Goal: Information Seeking & Learning: Learn about a topic

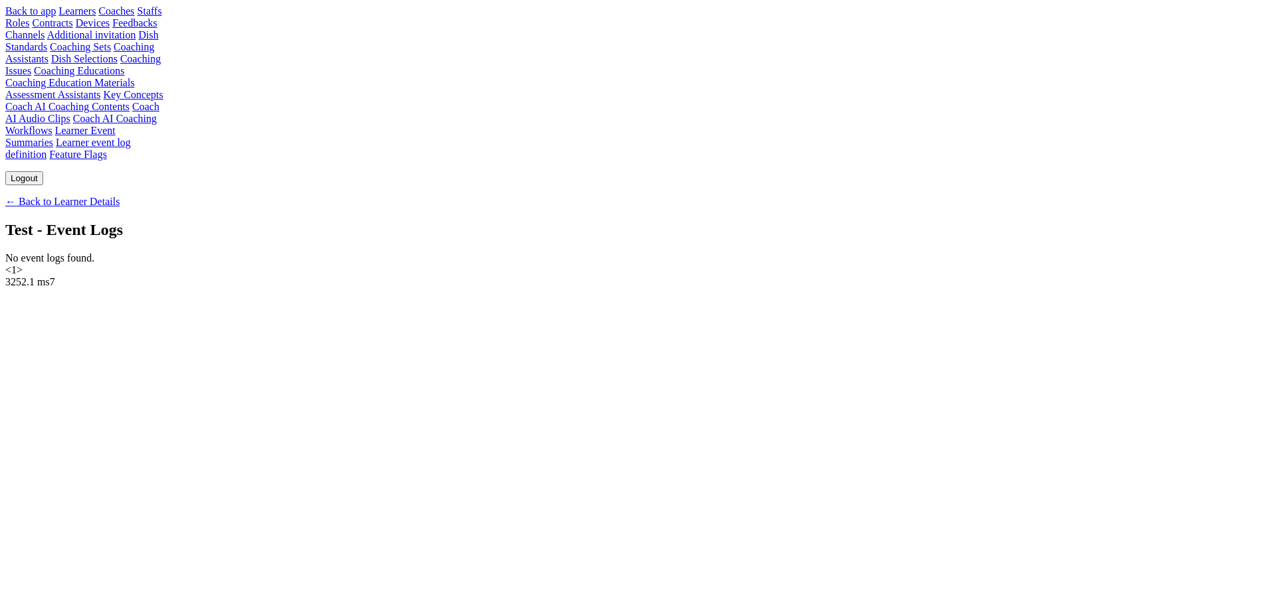
click at [119, 196] on link "← Back to Learner Details" at bounding box center [62, 201] width 114 height 11
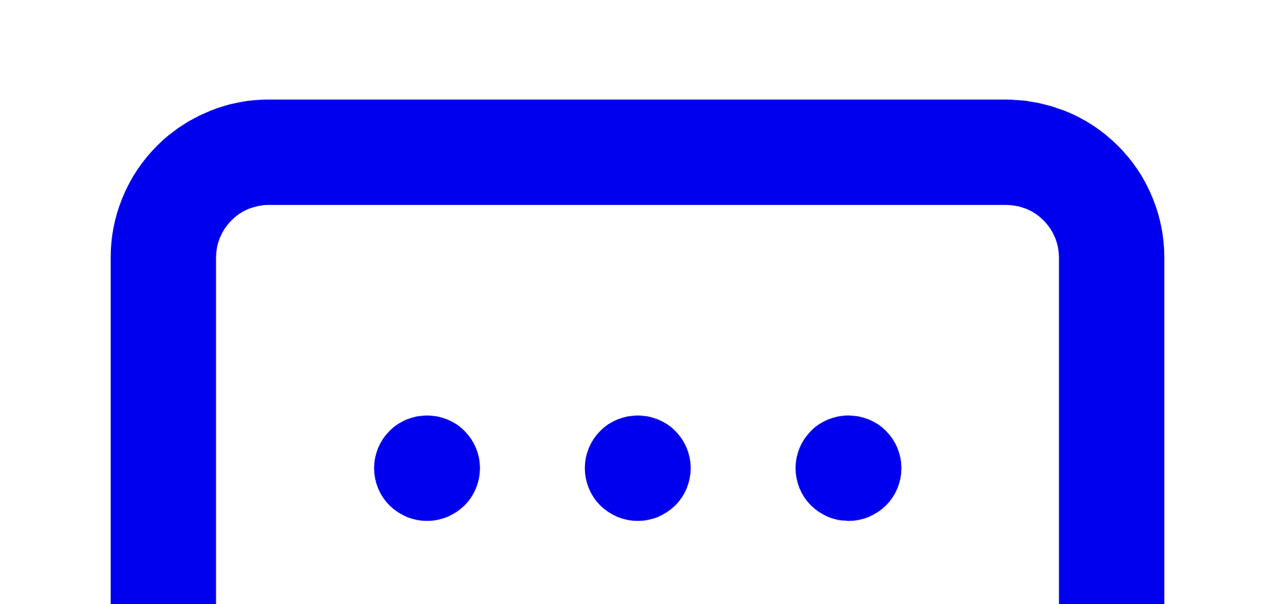
scroll to position [488, 0]
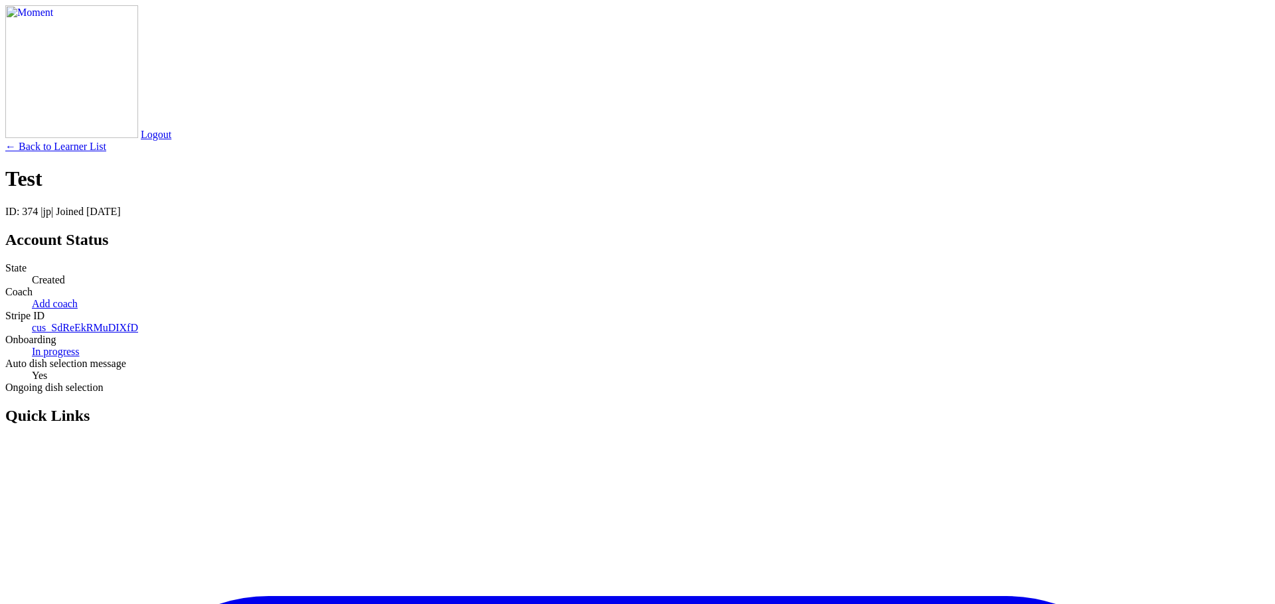
scroll to position [488, 0]
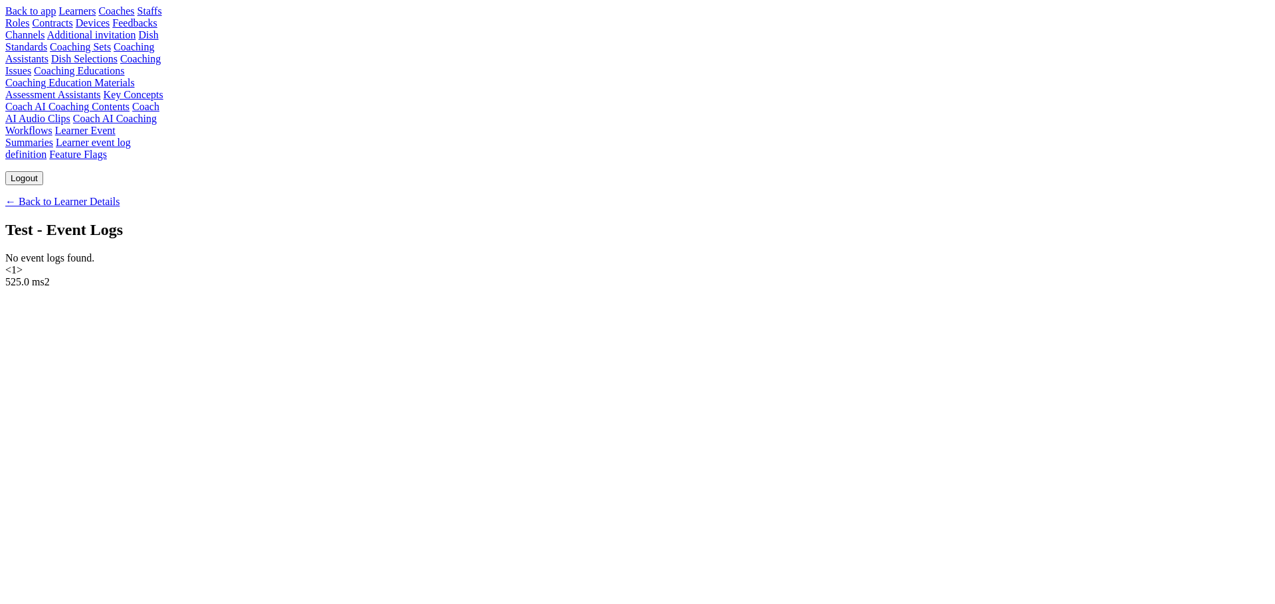
click at [119, 196] on link "← Back to Learner Details" at bounding box center [62, 201] width 114 height 11
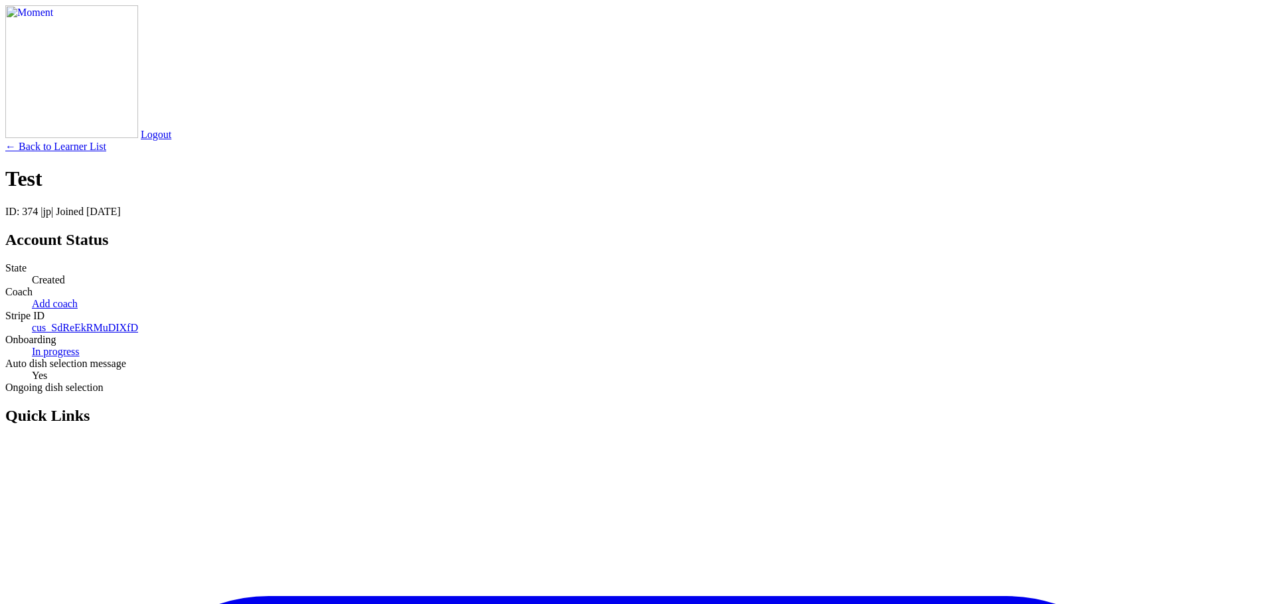
click at [106, 141] on link "← Back to Learner List" at bounding box center [55, 146] width 101 height 11
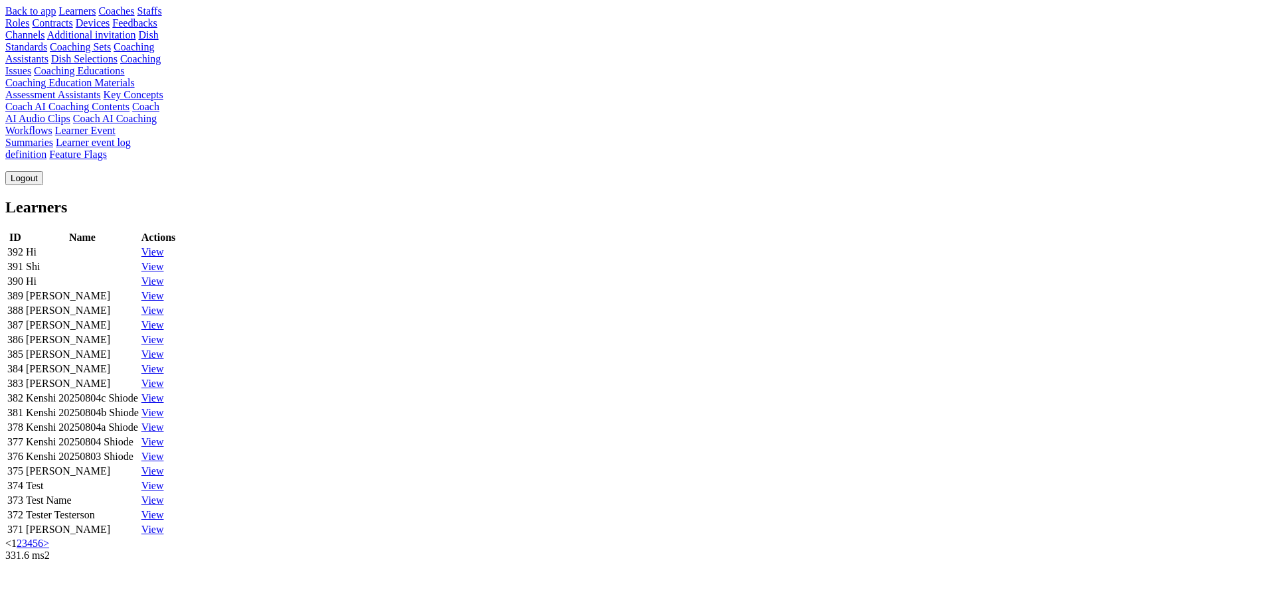
click at [164, 246] on link "View" at bounding box center [152, 251] width 23 height 11
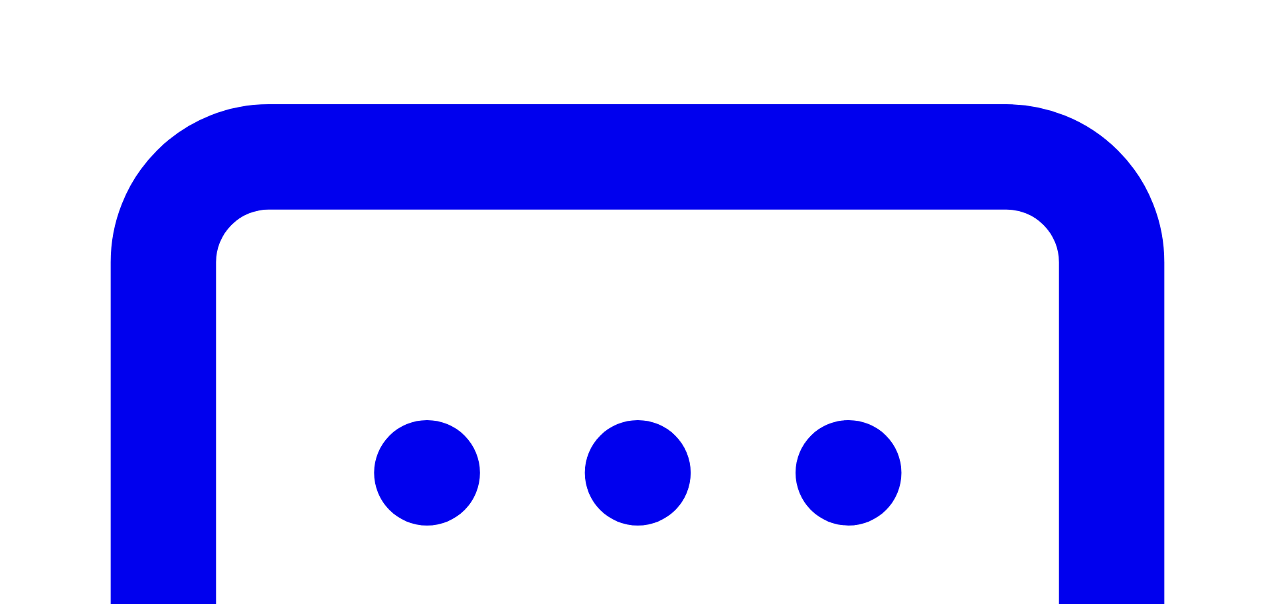
scroll to position [489, 0]
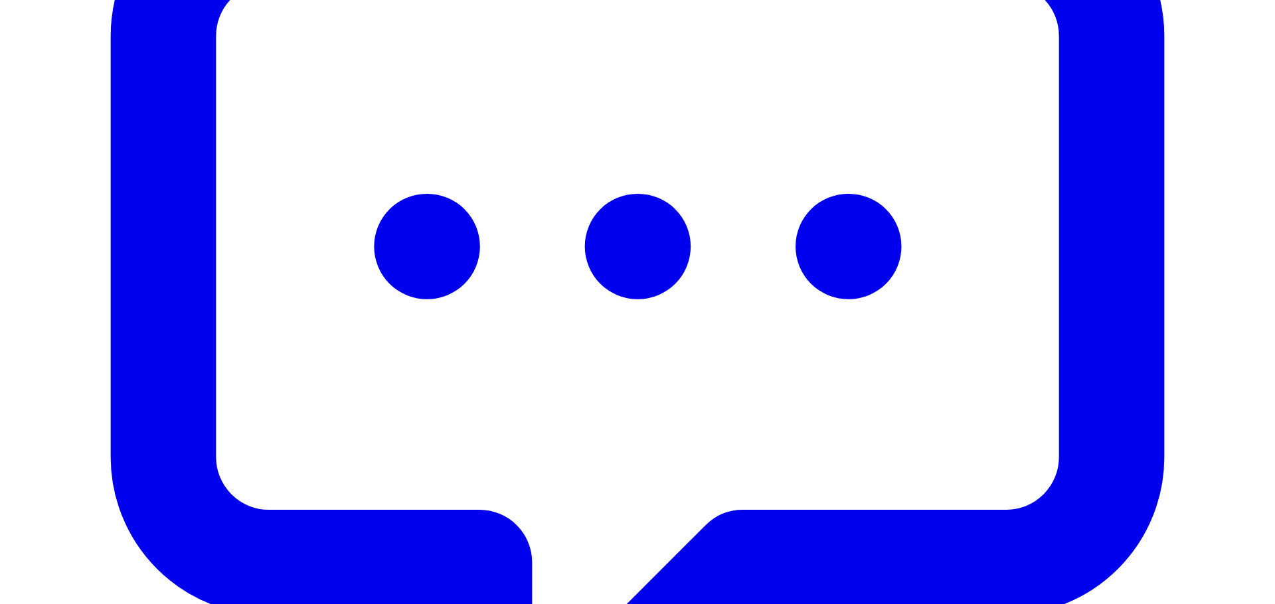
scroll to position [534, 0]
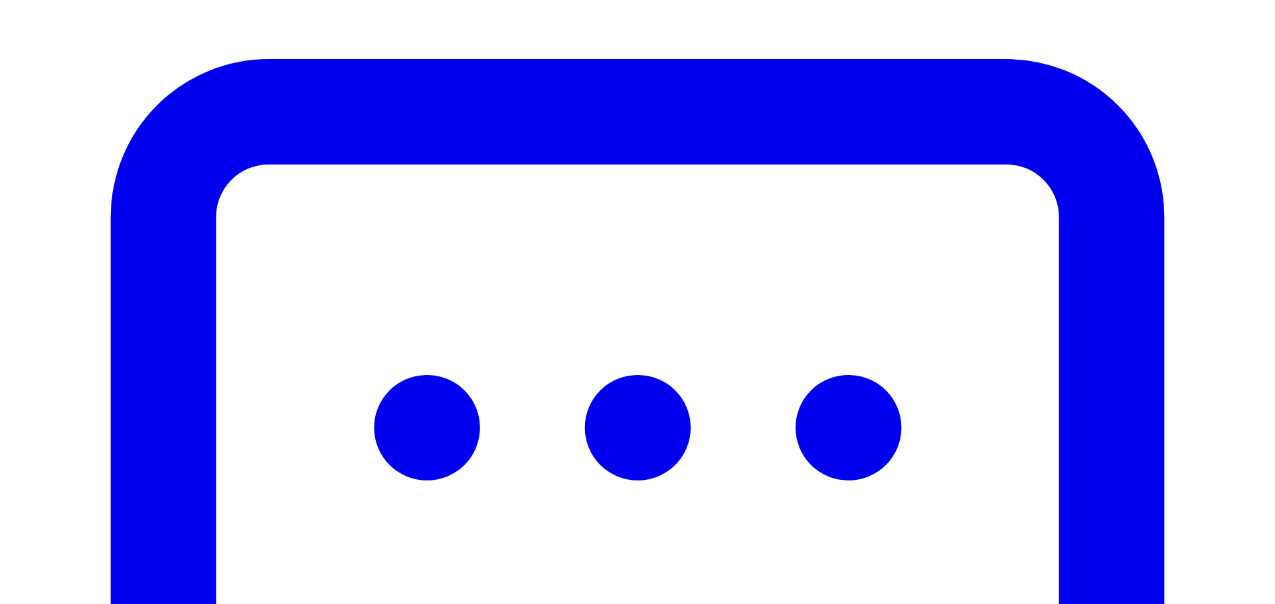
scroll to position [409, 0]
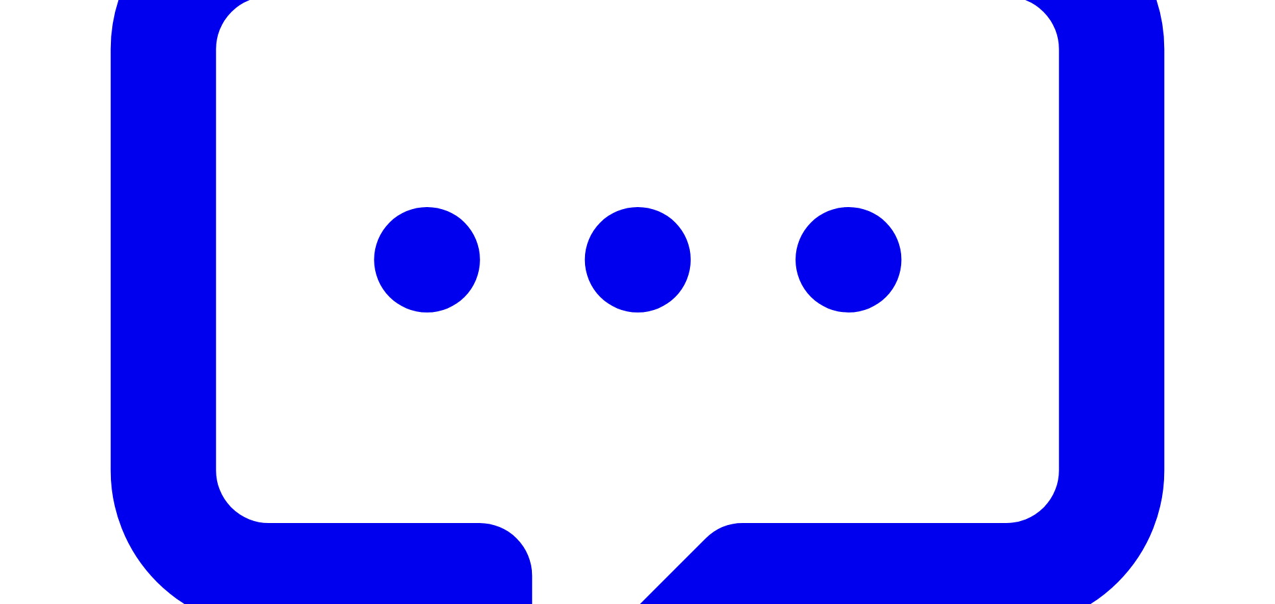
scroll to position [490, 0]
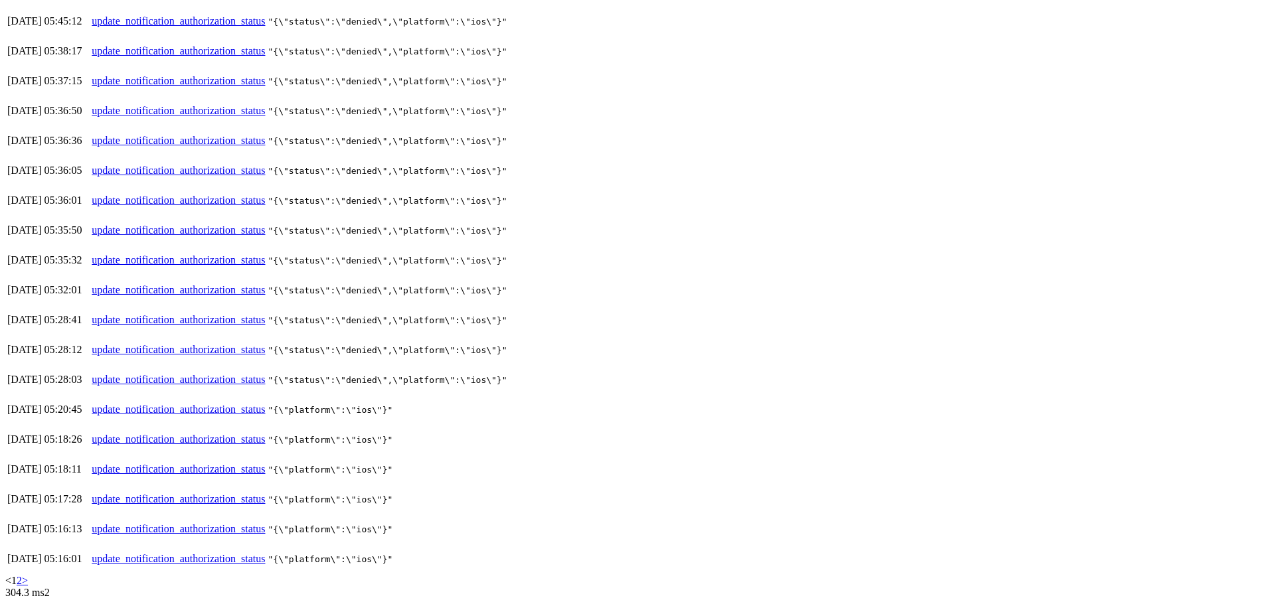
scroll to position [633, 0]
click at [22, 575] on link "2" at bounding box center [19, 580] width 5 height 11
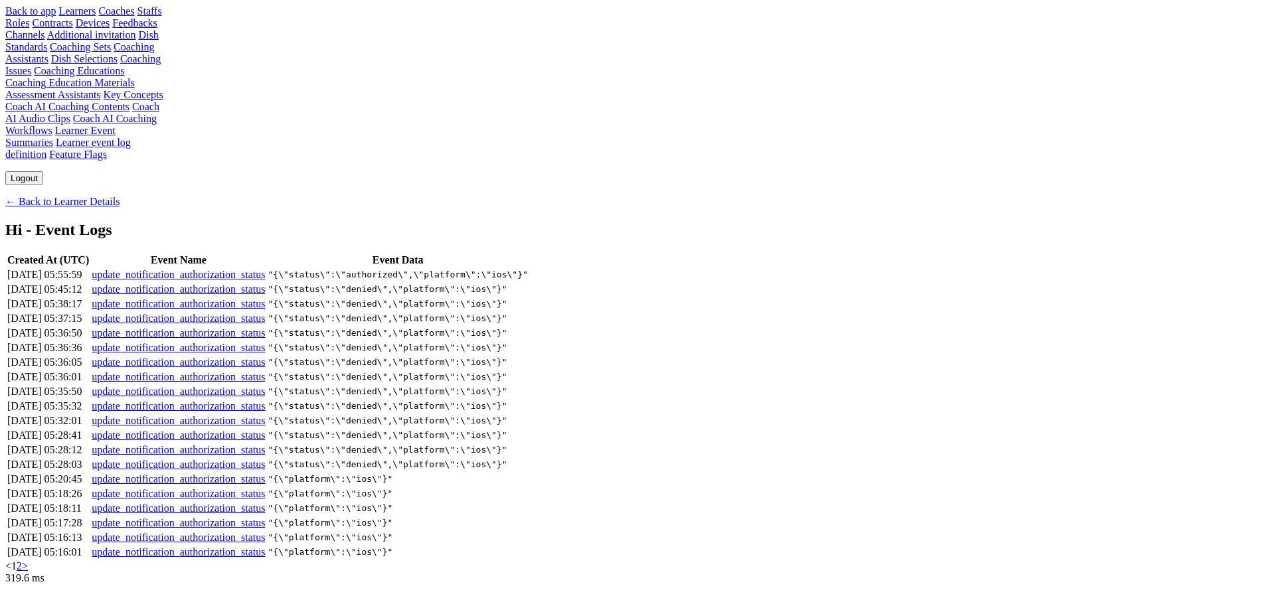
click at [119, 196] on link "← Back to Learner Details" at bounding box center [62, 201] width 114 height 11
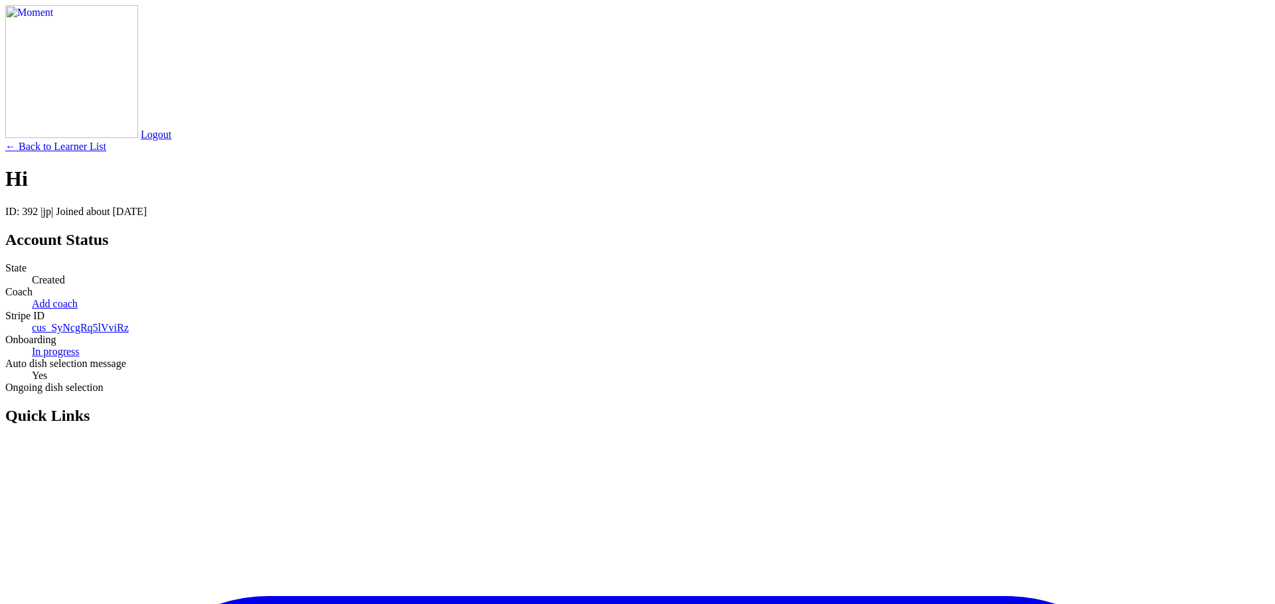
click at [106, 141] on link "← Back to Learner List" at bounding box center [55, 146] width 101 height 11
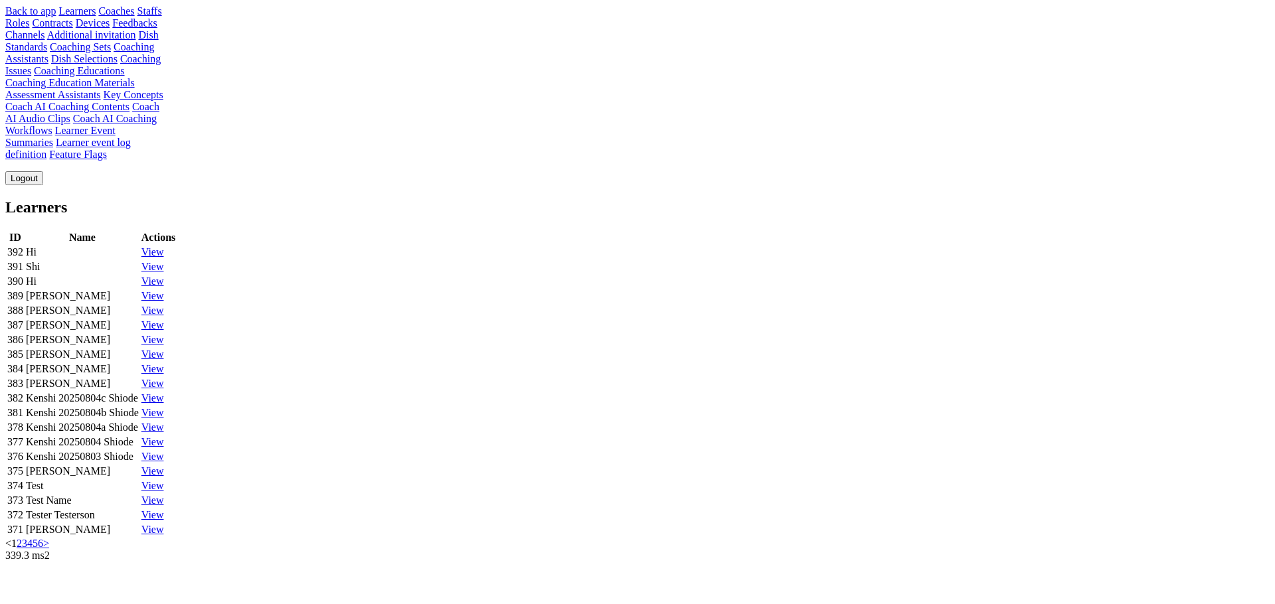
click at [164, 246] on link "View" at bounding box center [152, 251] width 23 height 11
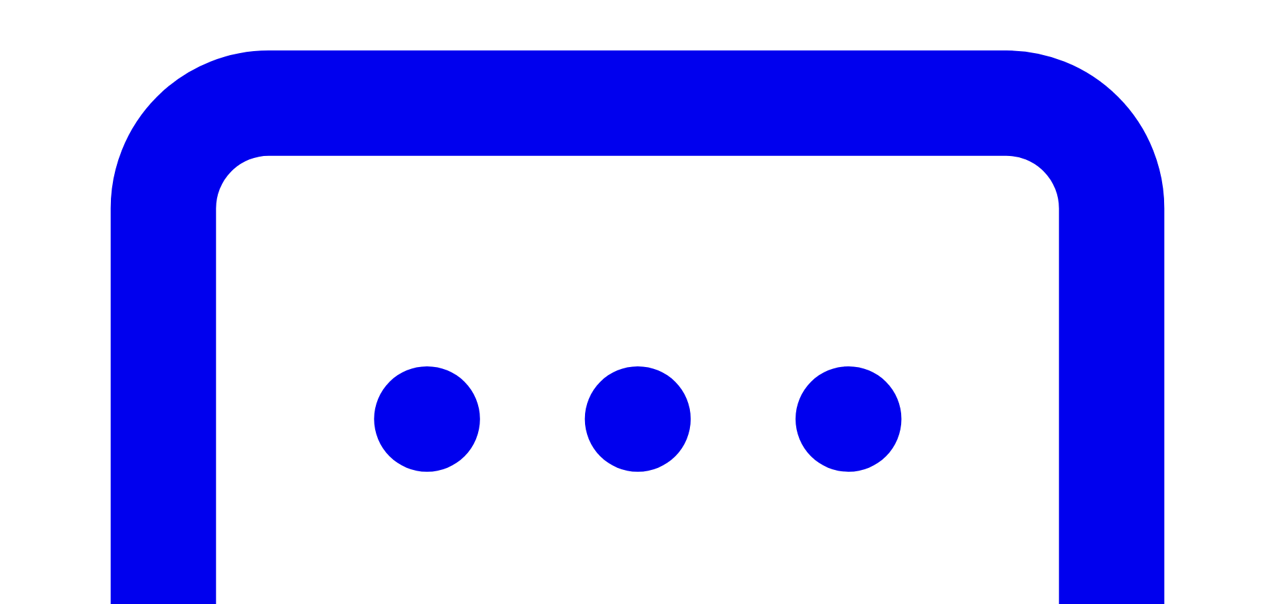
scroll to position [534, 0]
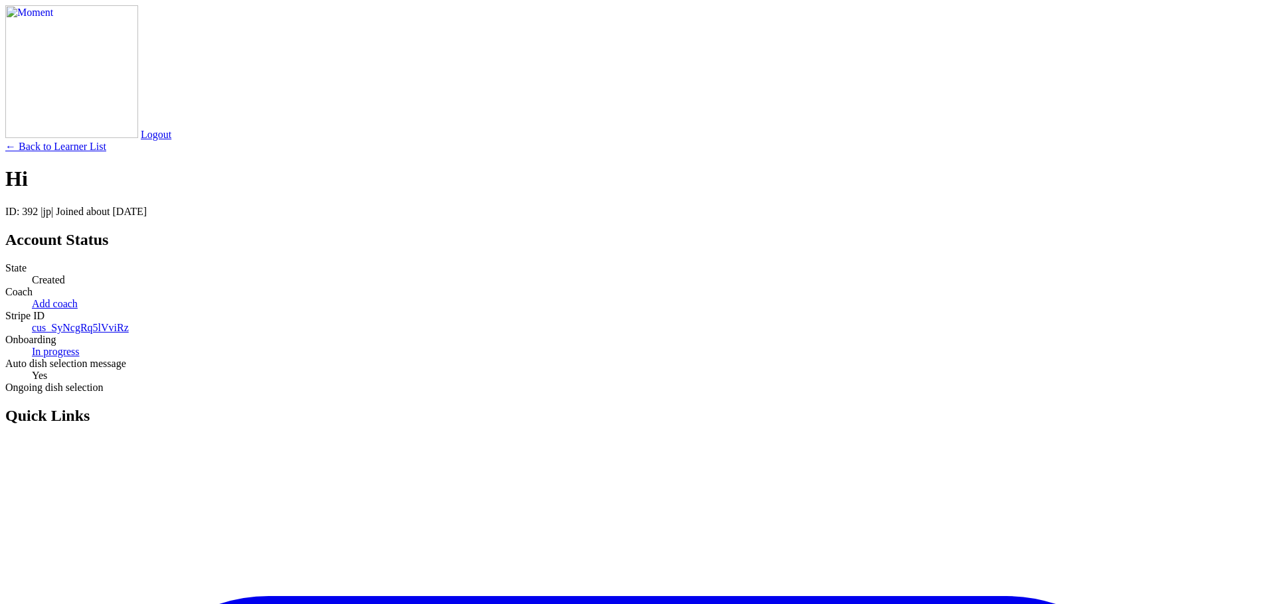
scroll to position [534, 0]
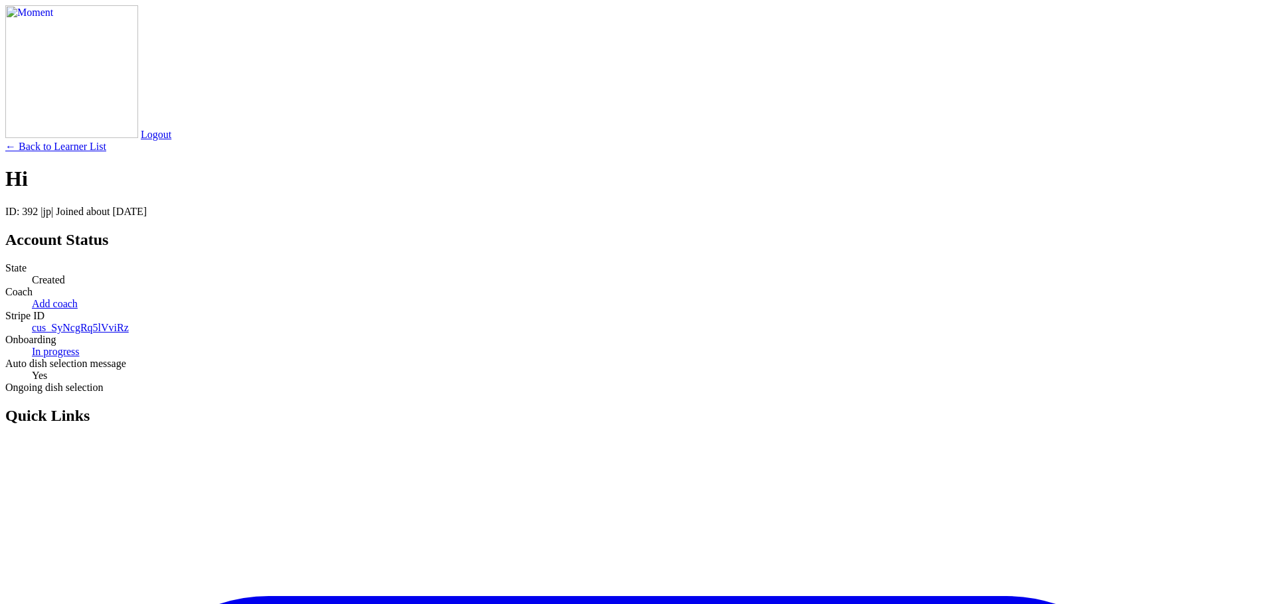
scroll to position [534, 0]
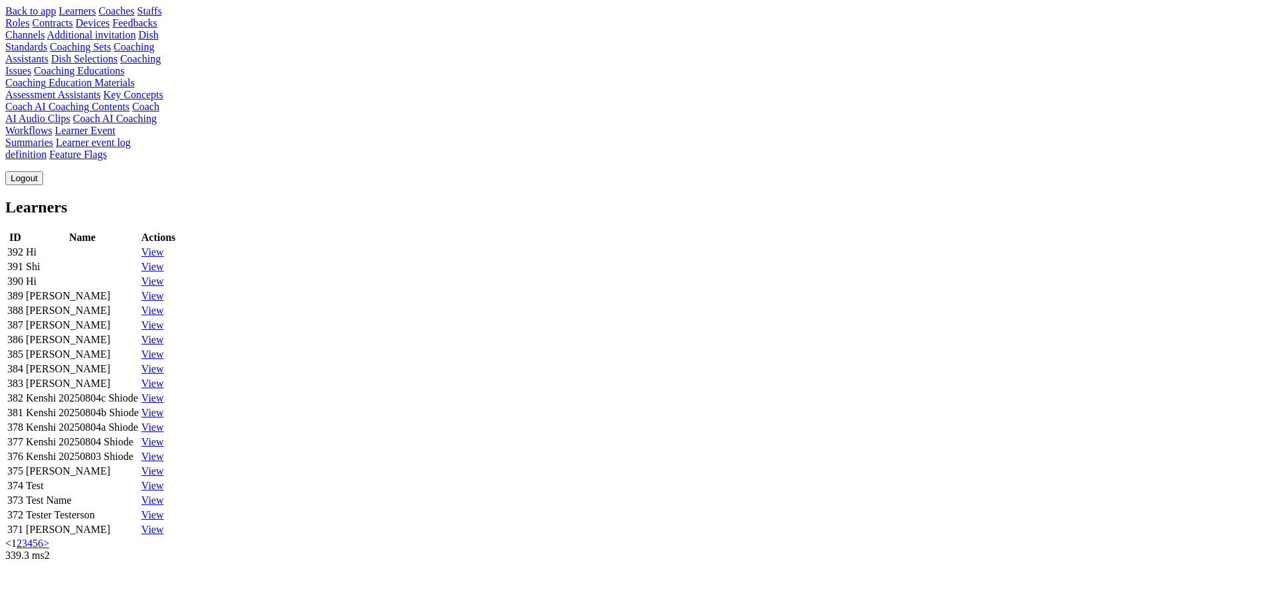
scroll to position [55, 0]
click at [164, 246] on link "View" at bounding box center [152, 251] width 23 height 11
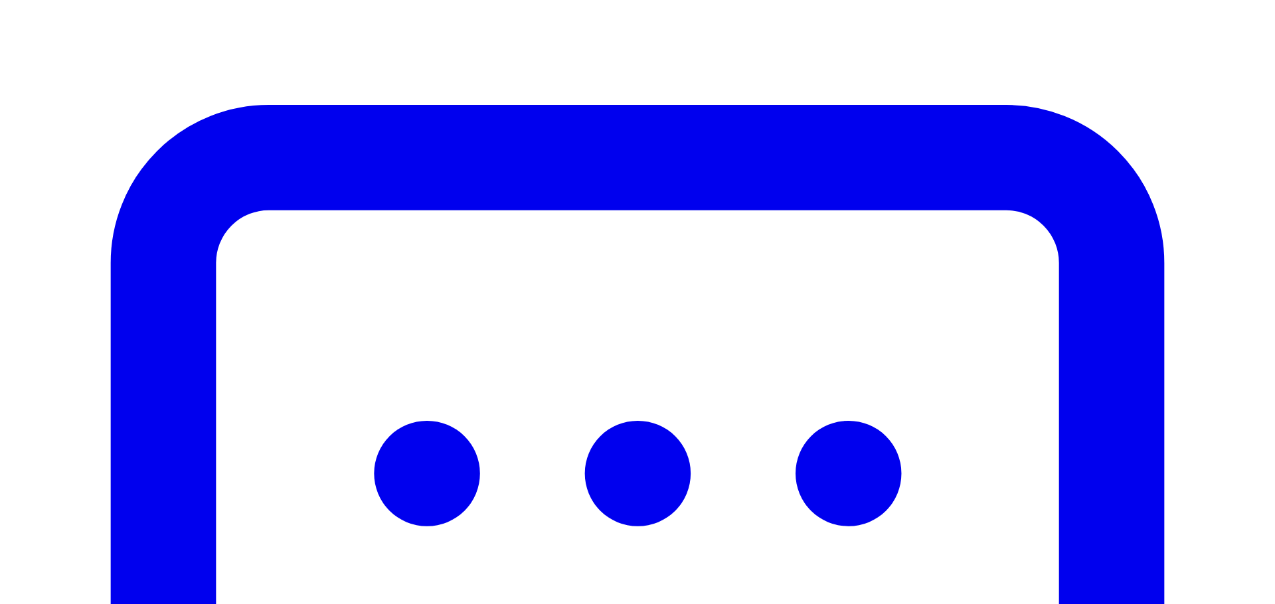
scroll to position [524, 0]
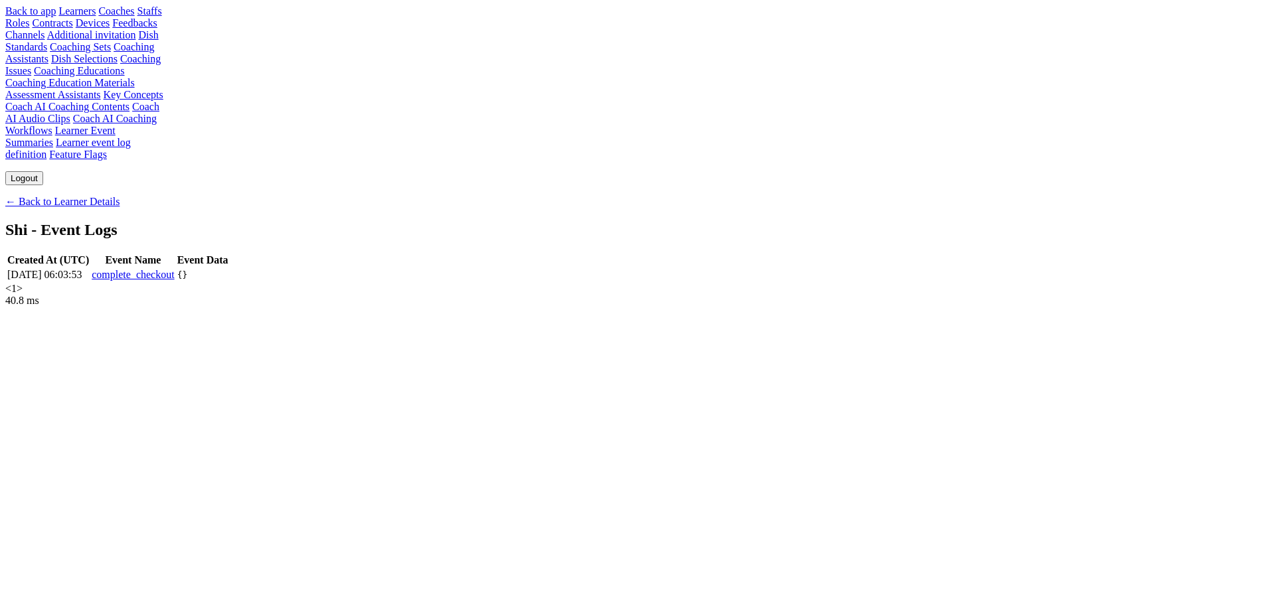
click at [90, 268] on td "2025-09-01 06:03:53" at bounding box center [48, 274] width 83 height 13
click at [119, 196] on link "← Back to Learner Details" at bounding box center [62, 201] width 114 height 11
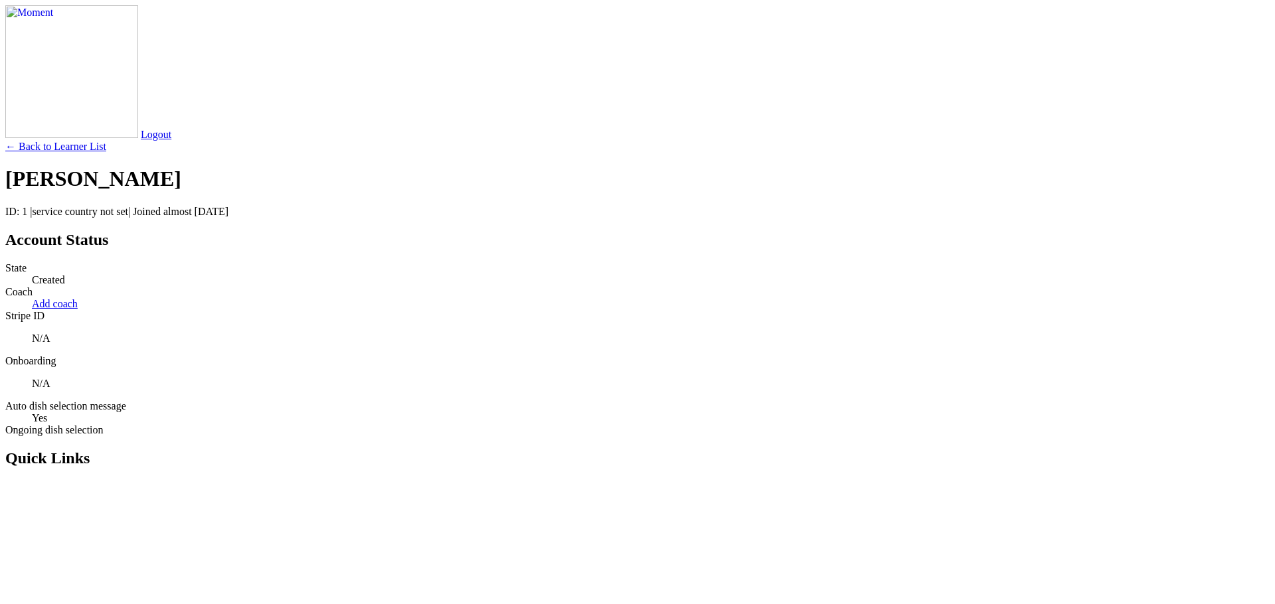
click at [106, 141] on link "← Back to Learner List" at bounding box center [55, 146] width 101 height 11
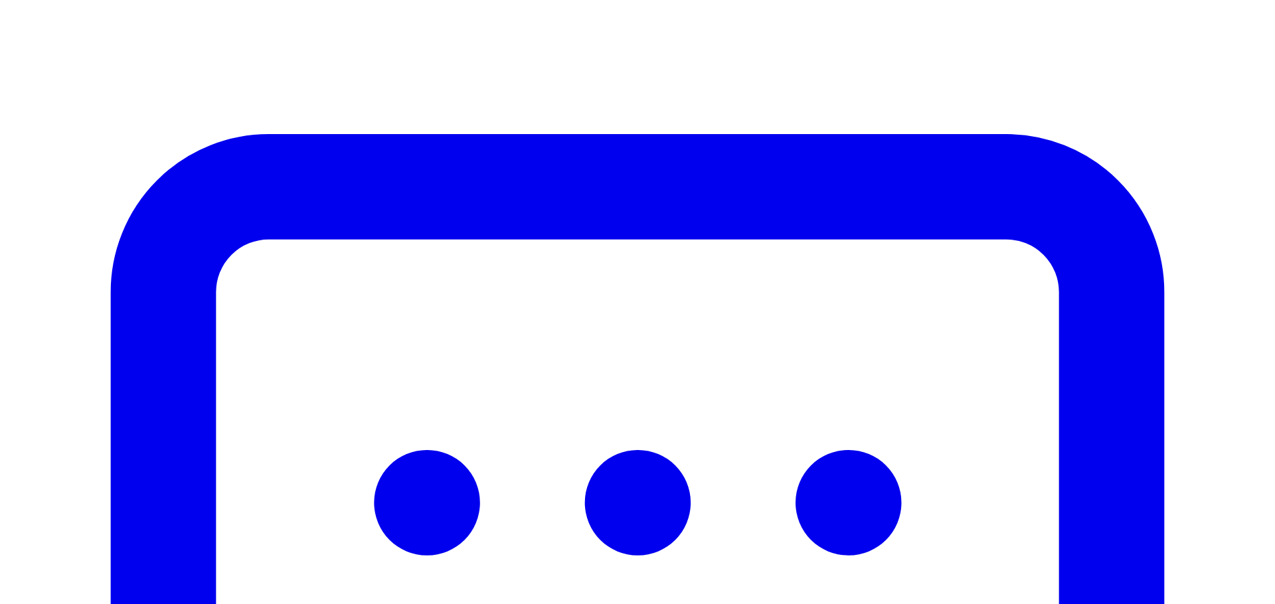
scroll to position [495, 0]
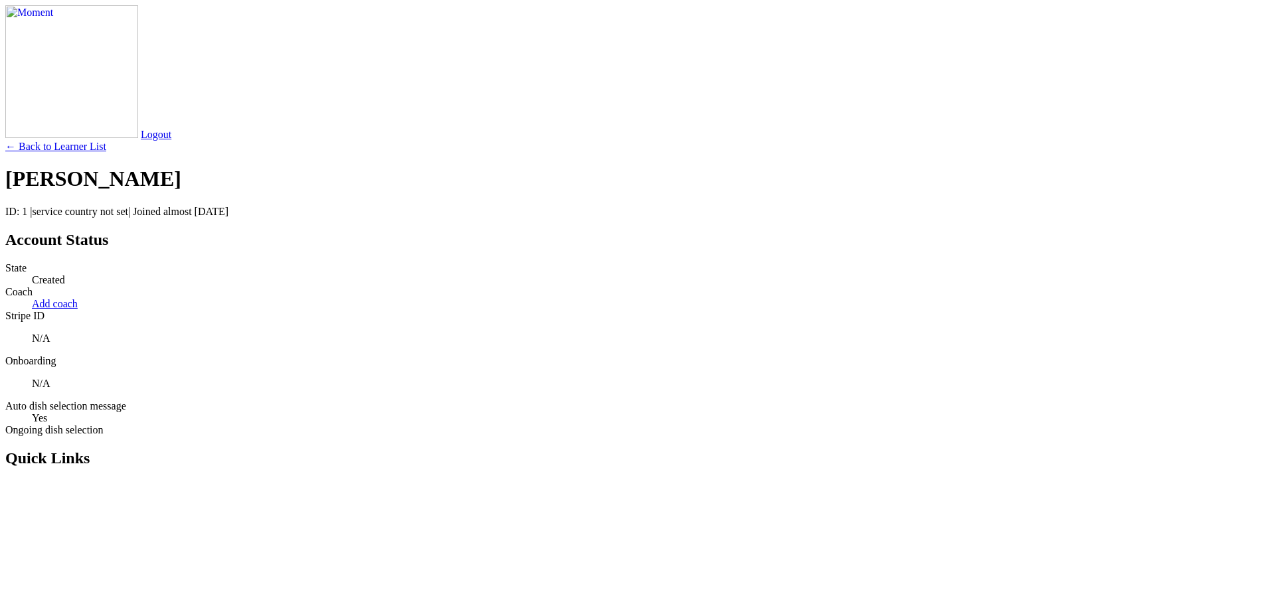
scroll to position [495, 0]
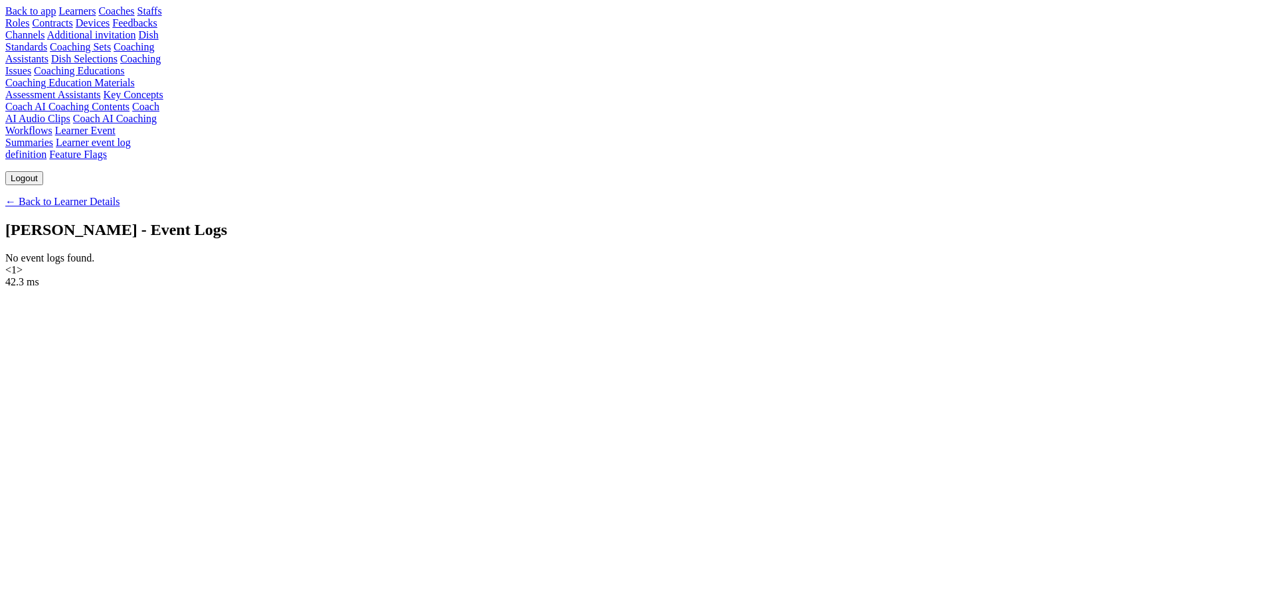
scroll to position [360, 0]
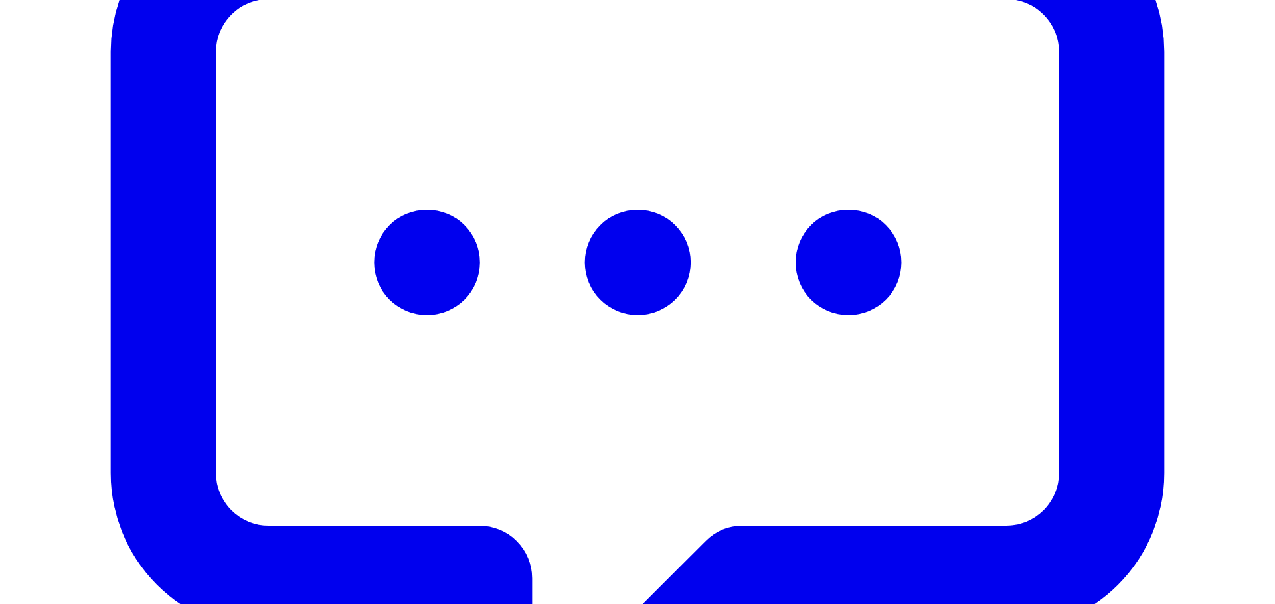
scroll to position [581, 0]
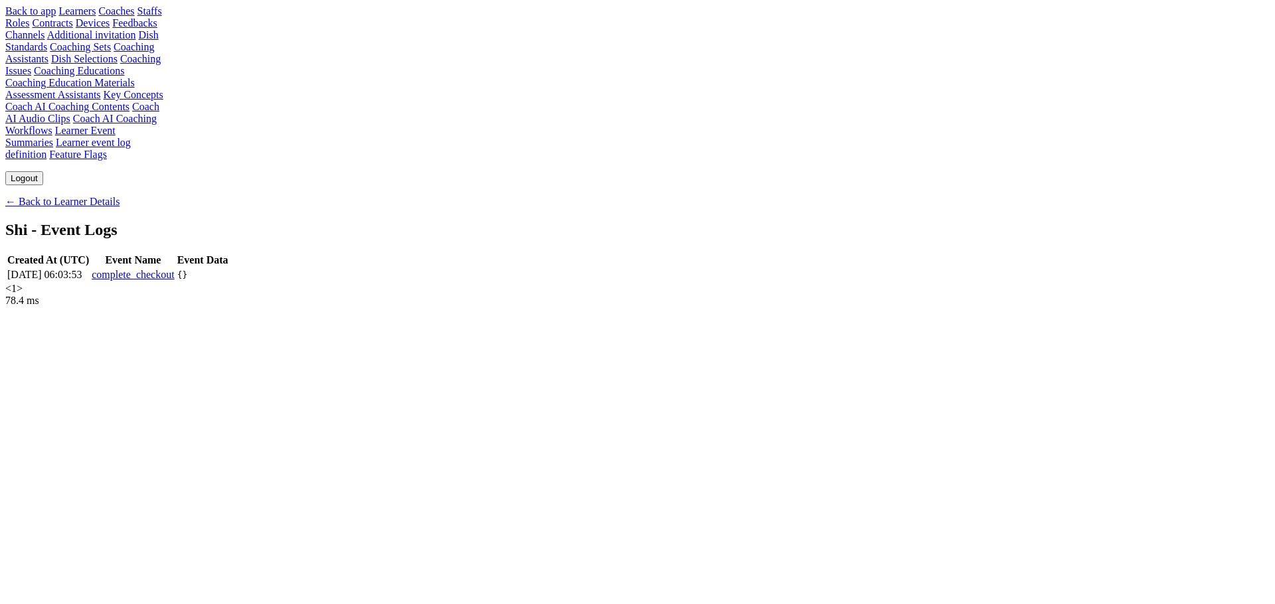
click at [148, 17] on link "Staffs" at bounding box center [149, 10] width 25 height 11
